Goal: Information Seeking & Learning: Learn about a topic

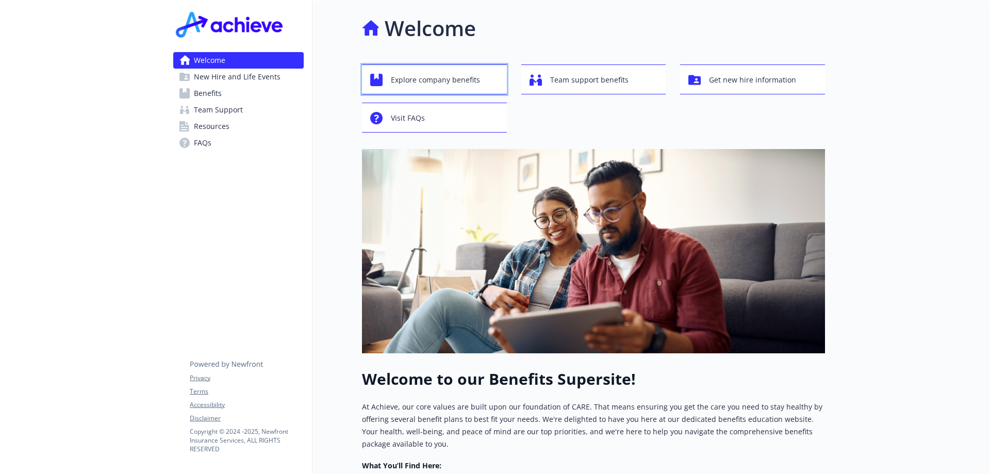
click at [424, 77] on span "Explore company benefits" at bounding box center [435, 80] width 89 height 20
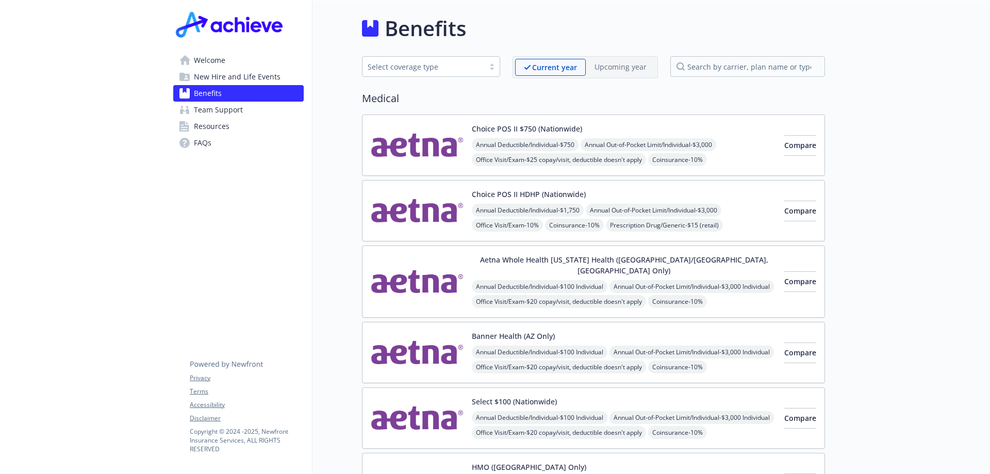
click at [220, 59] on span "Welcome" at bounding box center [209, 60] width 31 height 17
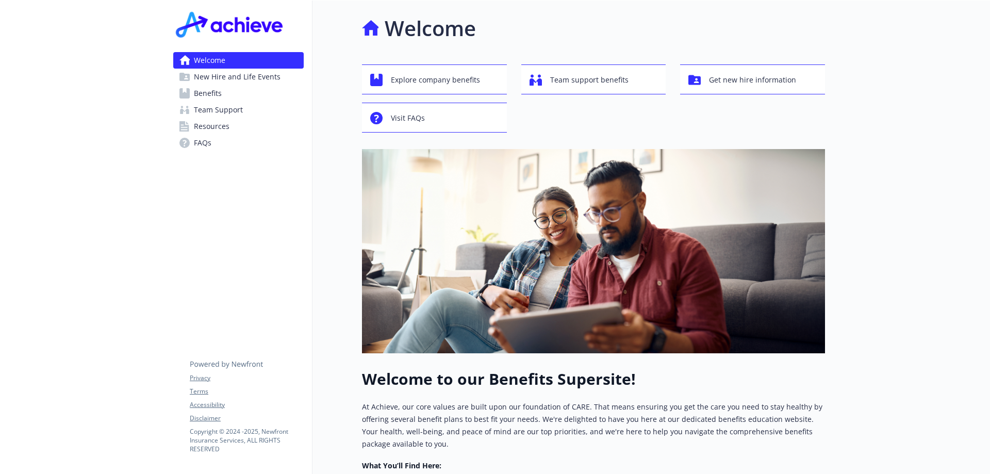
click at [234, 80] on span "New Hire and Life Events" at bounding box center [237, 77] width 87 height 17
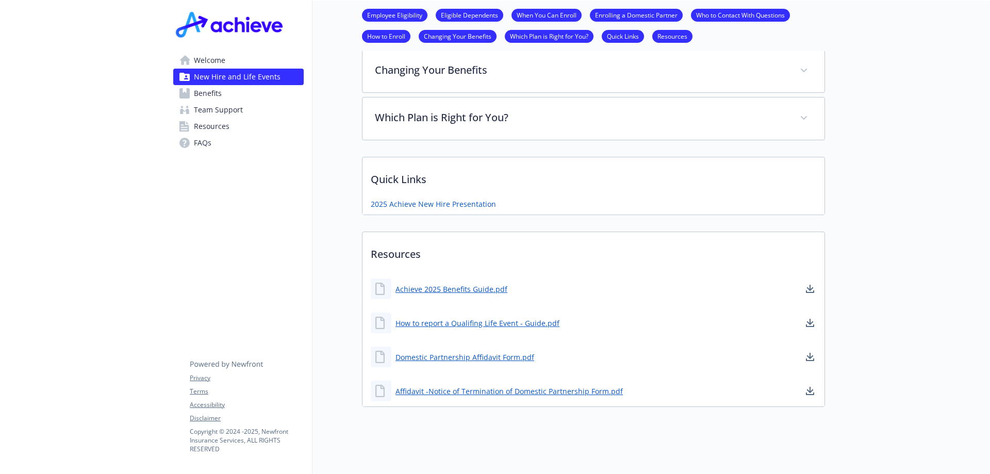
scroll to position [634, 0]
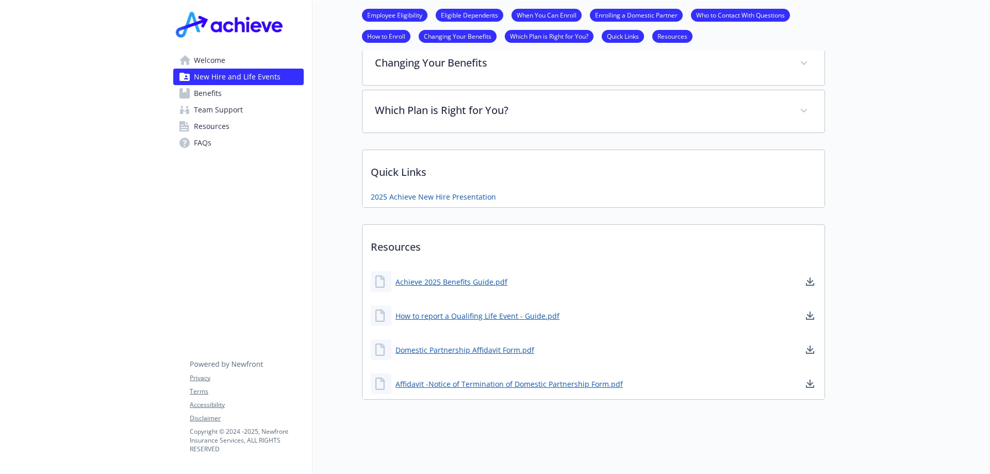
click at [215, 110] on span "Team Support" at bounding box center [218, 110] width 49 height 17
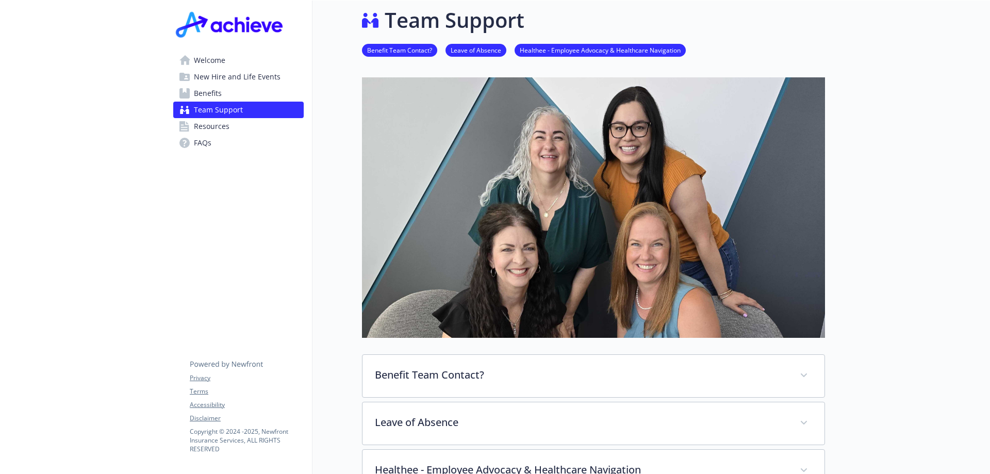
scroll to position [238, 0]
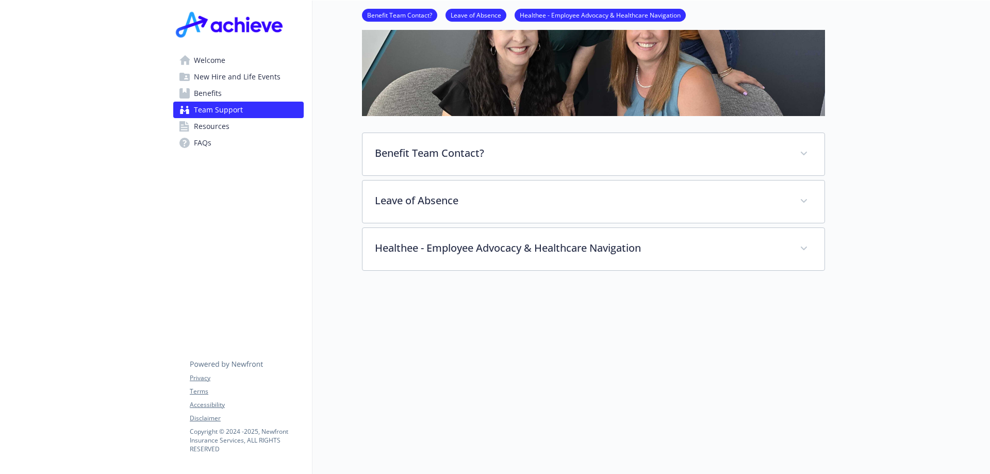
click at [205, 124] on span "Resources" at bounding box center [212, 126] width 36 height 17
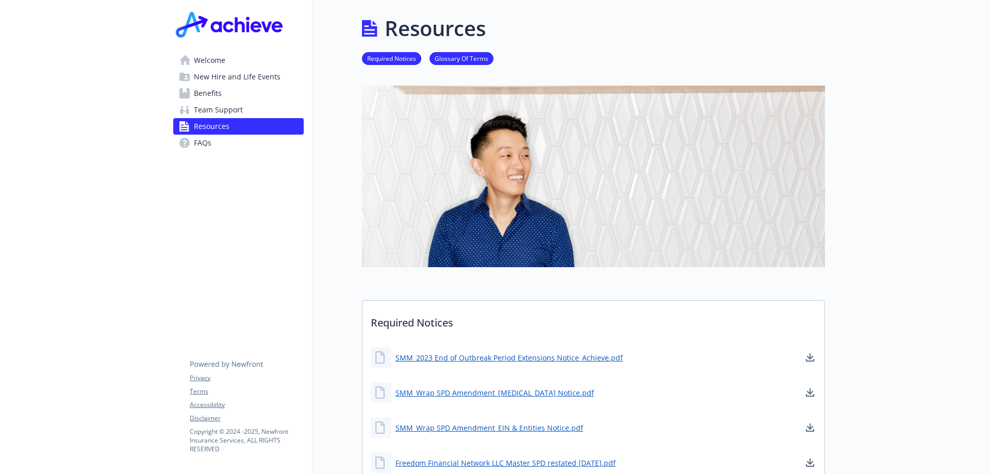
click at [227, 107] on span "Team Support" at bounding box center [218, 110] width 49 height 17
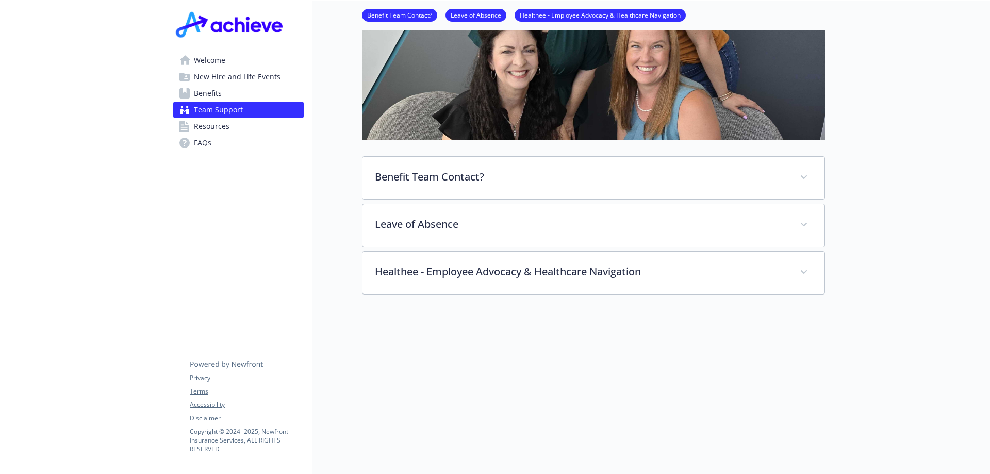
scroll to position [238, 0]
